Goal: Information Seeking & Learning: Learn about a topic

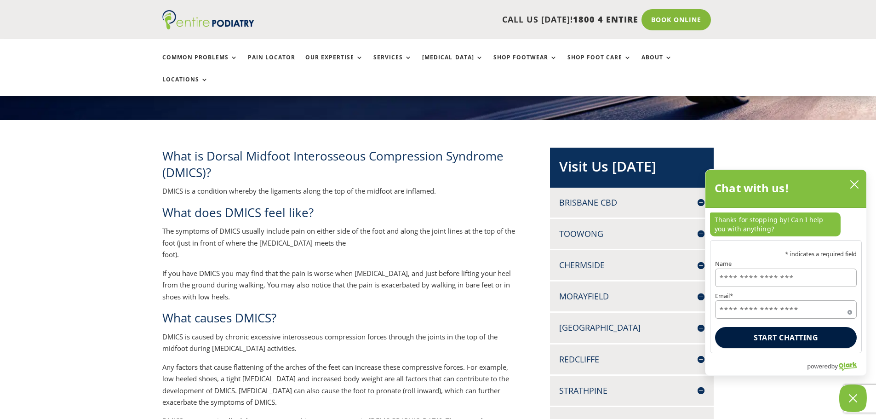
scroll to position [147, 0]
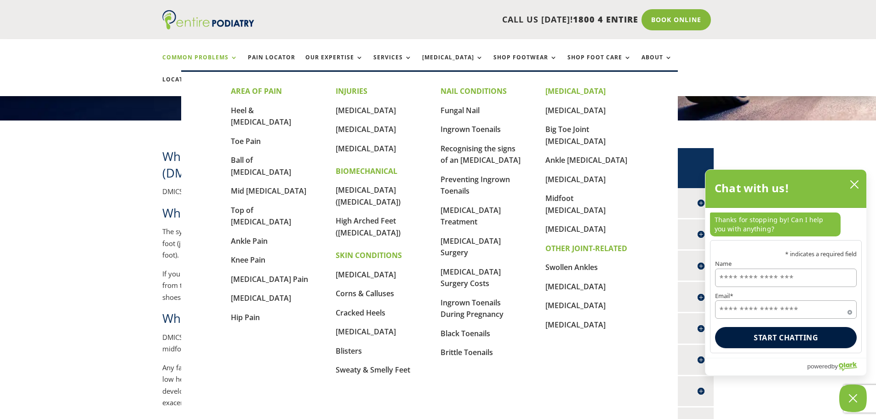
click at [230, 56] on link "Common Problems" at bounding box center [199, 64] width 75 height 20
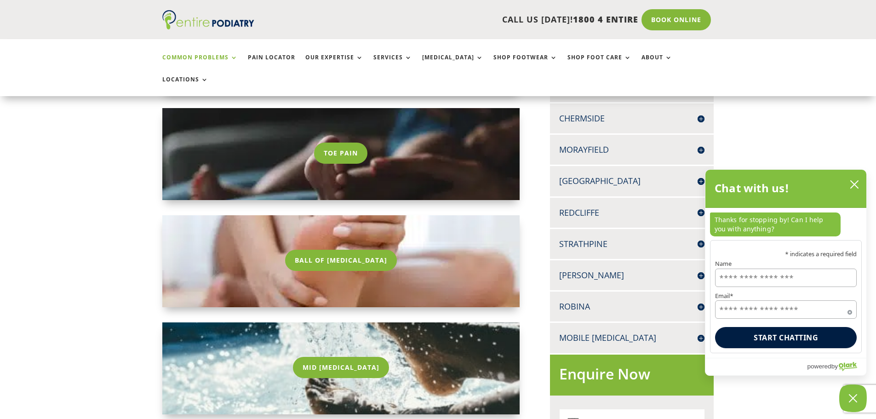
scroll to position [331, 0]
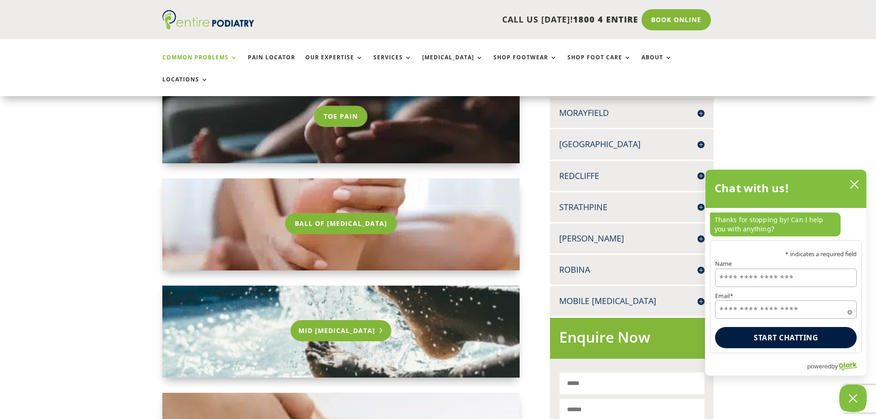
click at [340, 320] on link "Mid [MEDICAL_DATA]" at bounding box center [341, 330] width 101 height 21
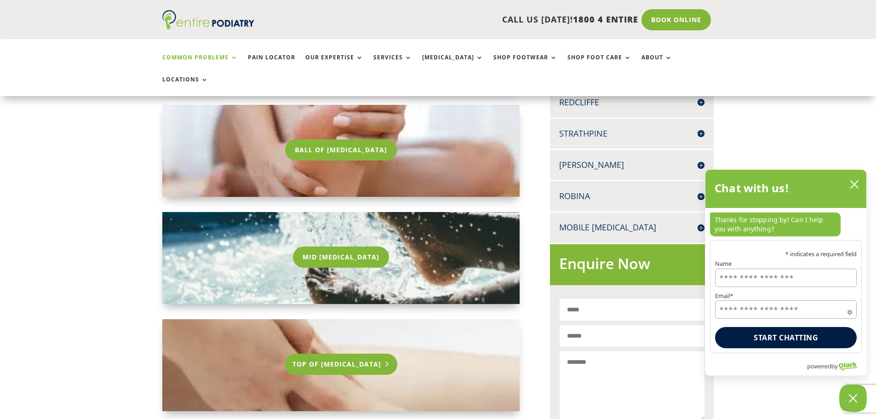
click at [337, 354] on link "Top Of [MEDICAL_DATA]" at bounding box center [341, 364] width 113 height 21
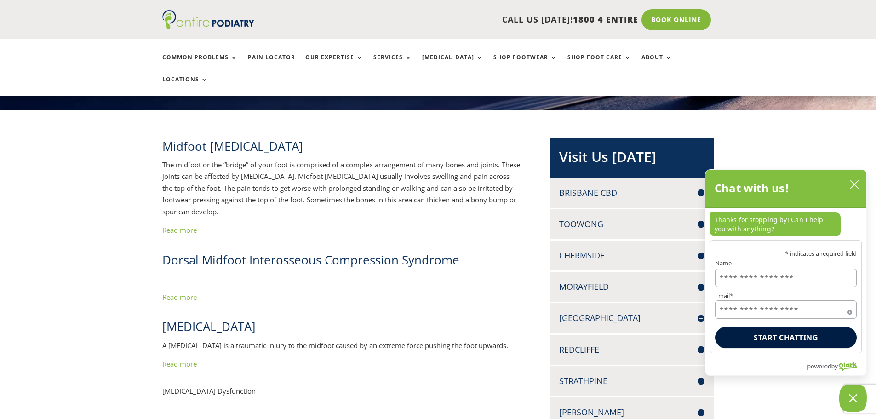
scroll to position [74, 0]
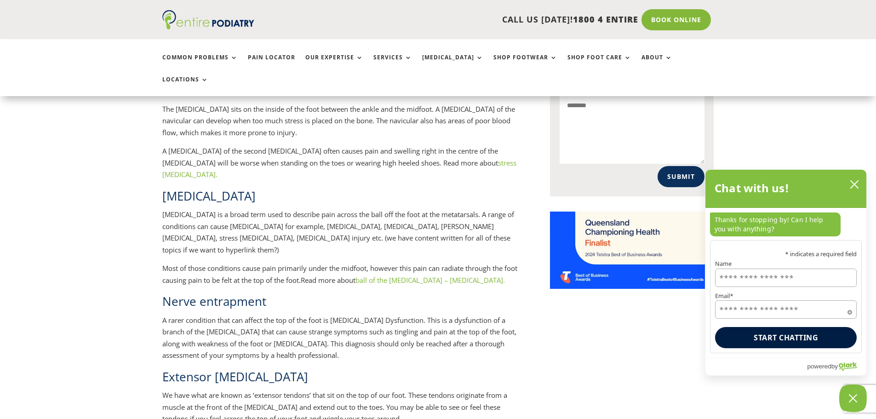
scroll to position [662, 0]
